Goal: Information Seeking & Learning: Learn about a topic

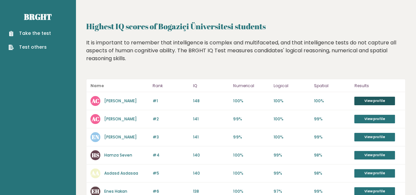
click at [361, 102] on link "View profile" at bounding box center [374, 101] width 41 height 9
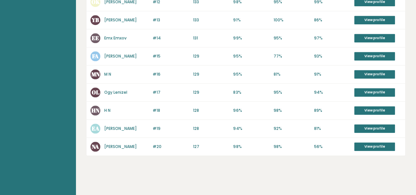
scroll to position [298, 0]
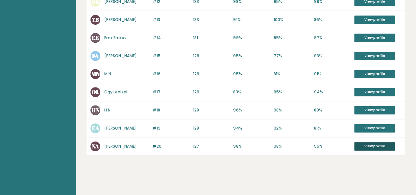
click at [364, 143] on link "View profile" at bounding box center [374, 146] width 41 height 9
